Goal: Find specific page/section: Find specific page/section

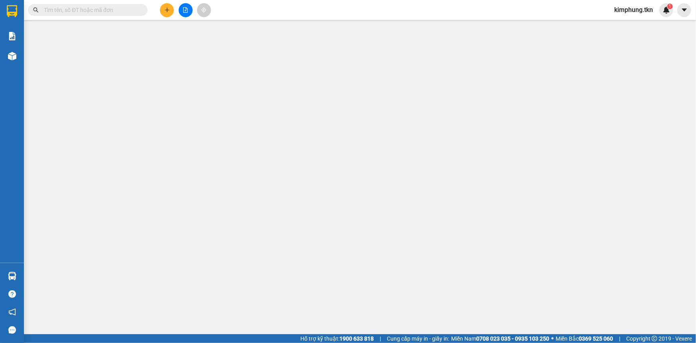
click at [644, 5] on span "kimphung.tkn" at bounding box center [633, 10] width 51 height 10
click at [645, 27] on span "Đăng xuất" at bounding box center [637, 24] width 36 height 9
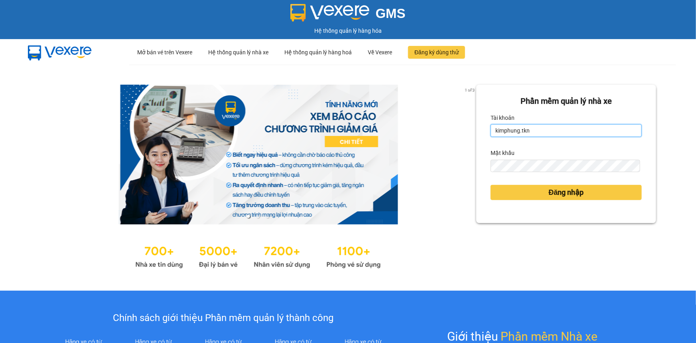
click at [549, 128] on input "kimphung.tkn" at bounding box center [566, 130] width 151 height 13
type input "pvphuocdongtc.tkn"
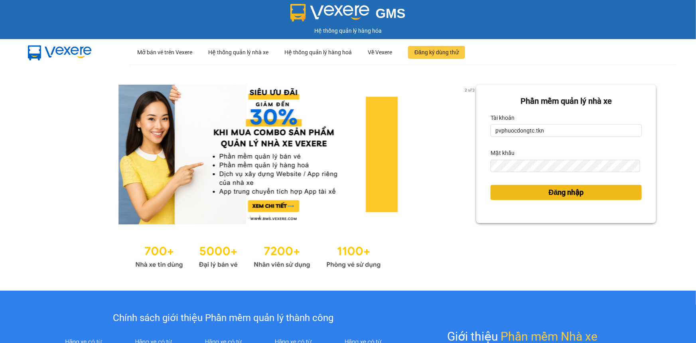
click at [557, 187] on span "Đăng nhập" at bounding box center [566, 192] width 35 height 11
click at [557, 192] on span "Đăng nhập" at bounding box center [566, 192] width 35 height 11
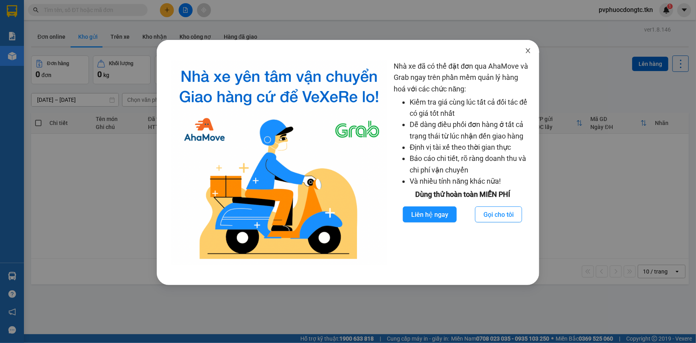
click at [528, 50] on icon "close" at bounding box center [528, 50] width 6 height 6
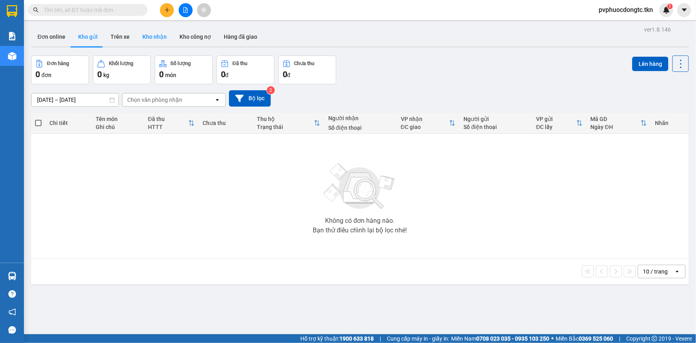
click at [154, 41] on button "Kho nhận" at bounding box center [154, 36] width 37 height 19
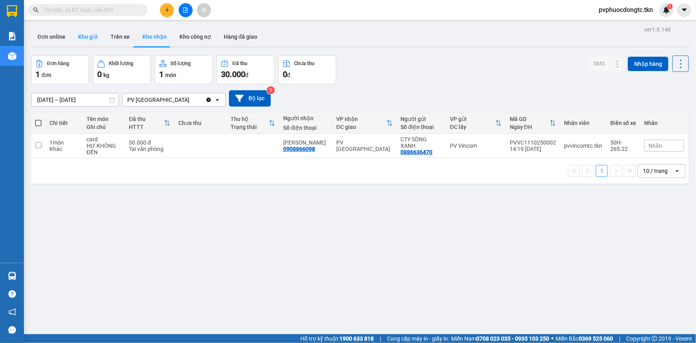
click at [85, 36] on button "Kho gửi" at bounding box center [88, 36] width 32 height 19
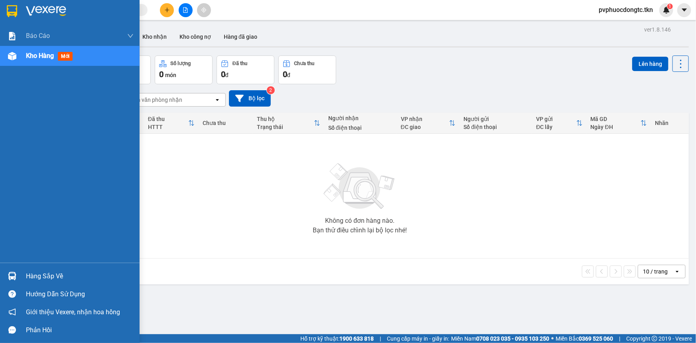
click at [20, 277] on div "Hàng sắp về" at bounding box center [70, 276] width 140 height 18
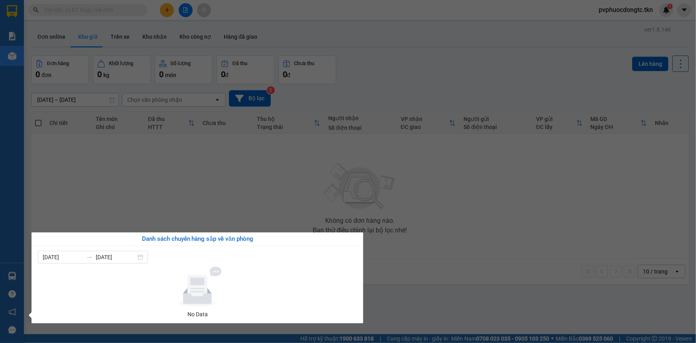
click at [508, 259] on section "Kết quả tìm kiếm ( 0 ) Bộ lọc No Data pvphuocdongtc.tkn 1 Báo cáo Mẫu 1: Báo cá…" at bounding box center [348, 171] width 696 height 343
